Goal: Task Accomplishment & Management: Use online tool/utility

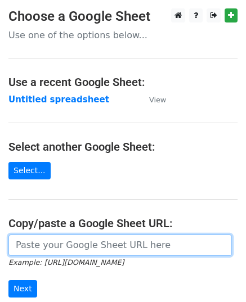
click at [105, 240] on input "url" at bounding box center [119, 245] width 223 height 21
paste input "[URL][DOMAIN_NAME]"
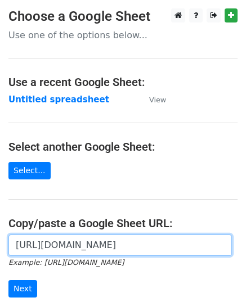
scroll to position [0, 253]
type input "[URL][DOMAIN_NAME]"
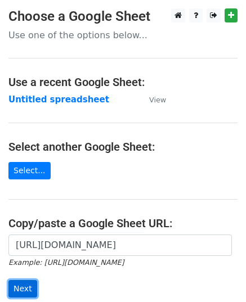
click at [25, 280] on input "Next" at bounding box center [22, 288] width 29 height 17
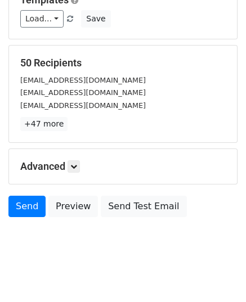
scroll to position [177, 0]
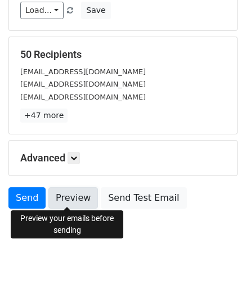
click at [69, 191] on link "Preview" at bounding box center [73, 197] width 50 height 21
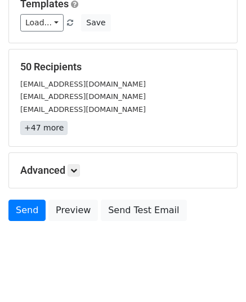
scroll to position [8, 0]
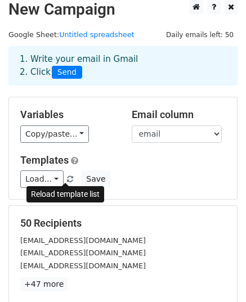
click at [67, 177] on span at bounding box center [70, 179] width 6 height 7
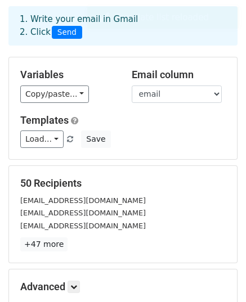
scroll to position [177, 0]
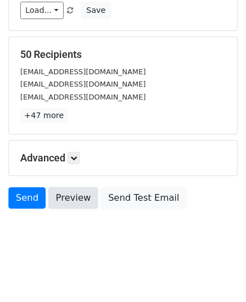
click at [64, 200] on link "Preview" at bounding box center [73, 197] width 50 height 21
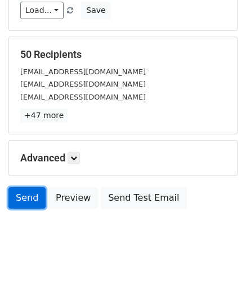
click at [28, 200] on link "Send" at bounding box center [26, 197] width 37 height 21
